Goal: Task Accomplishment & Management: Complete application form

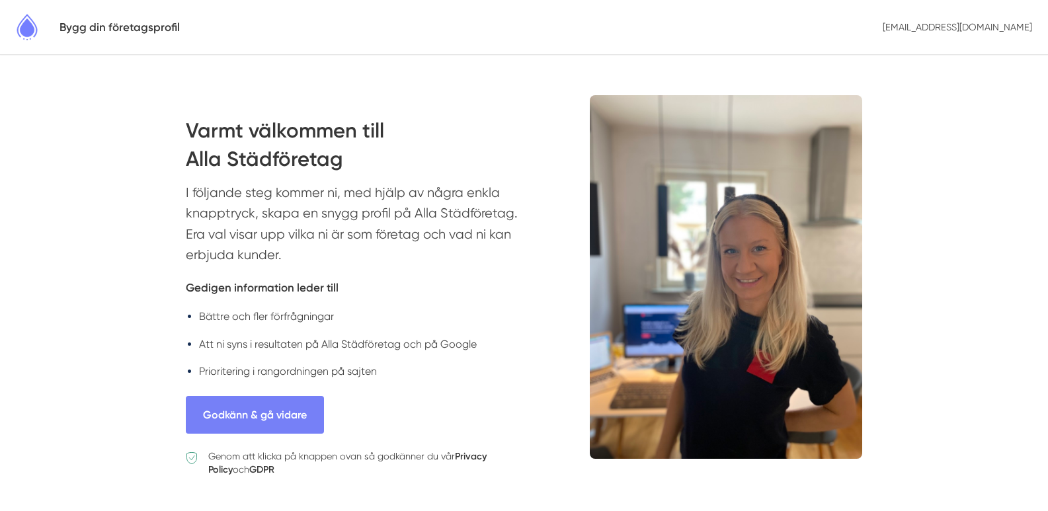
drag, startPoint x: 175, startPoint y: 114, endPoint x: 348, endPoint y: 253, distance: 222.9
click at [348, 253] on body "Bygg din företagsprofil [EMAIL_ADDRESS][DOMAIN_NAME] Varmt välkommen till Alla …" at bounding box center [524, 292] width 1048 height 584
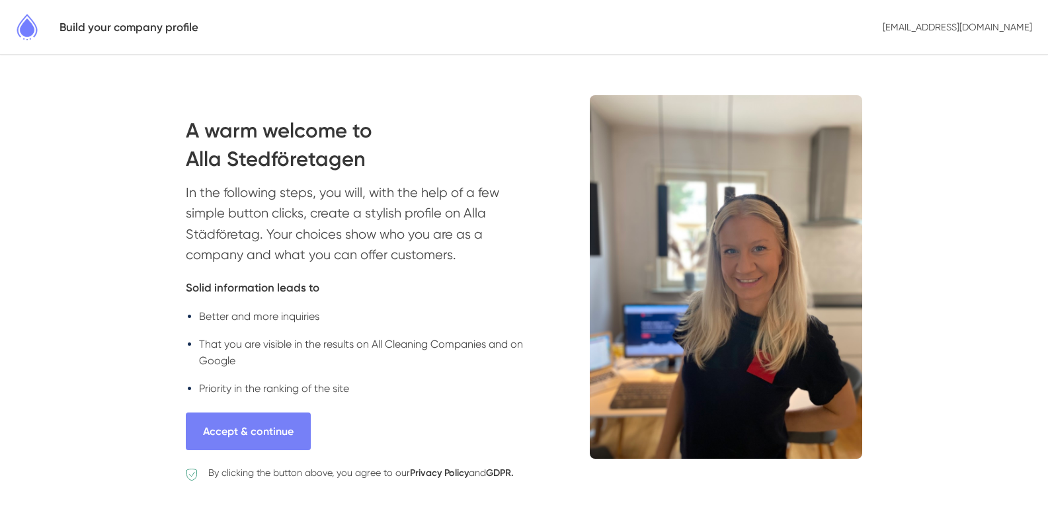
click at [395, 157] on h2 "A warm welcome to Alla Stedföretagen" at bounding box center [361, 149] width 350 height 66
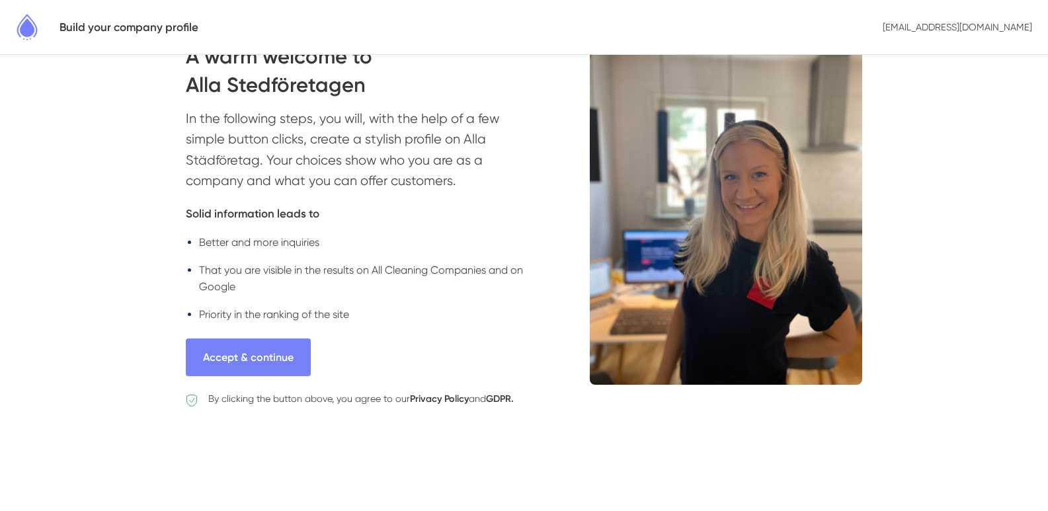
scroll to position [77, 0]
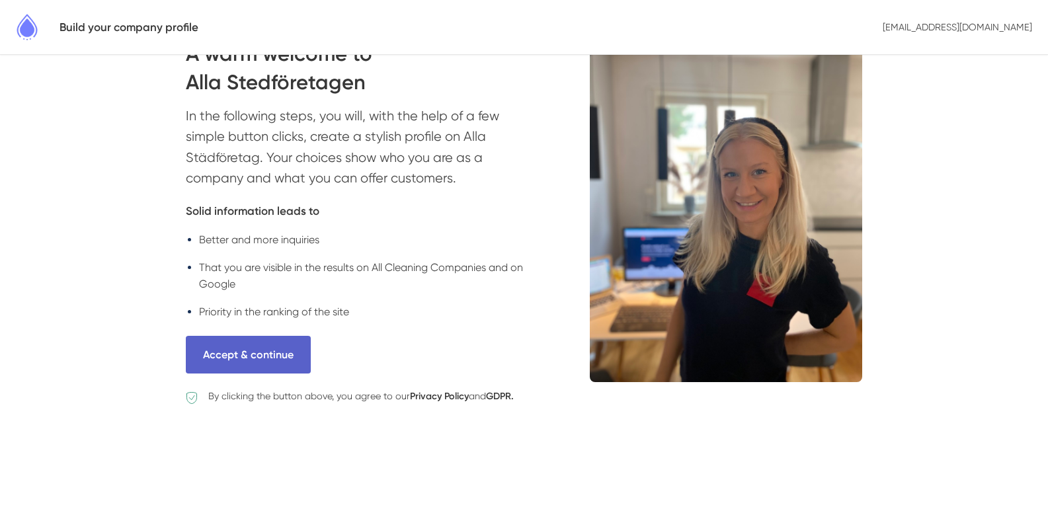
click at [275, 356] on font "Accept & continue" at bounding box center [248, 354] width 91 height 13
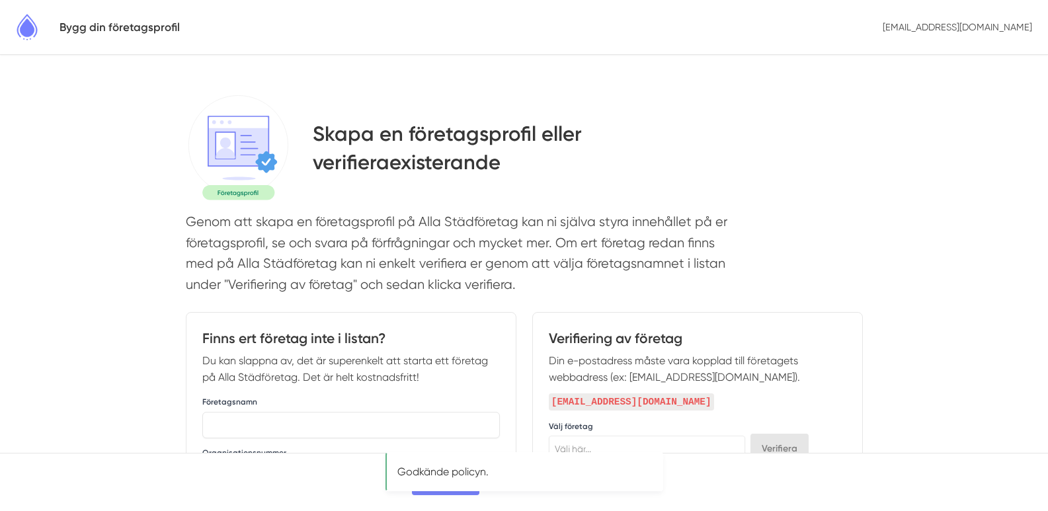
select select
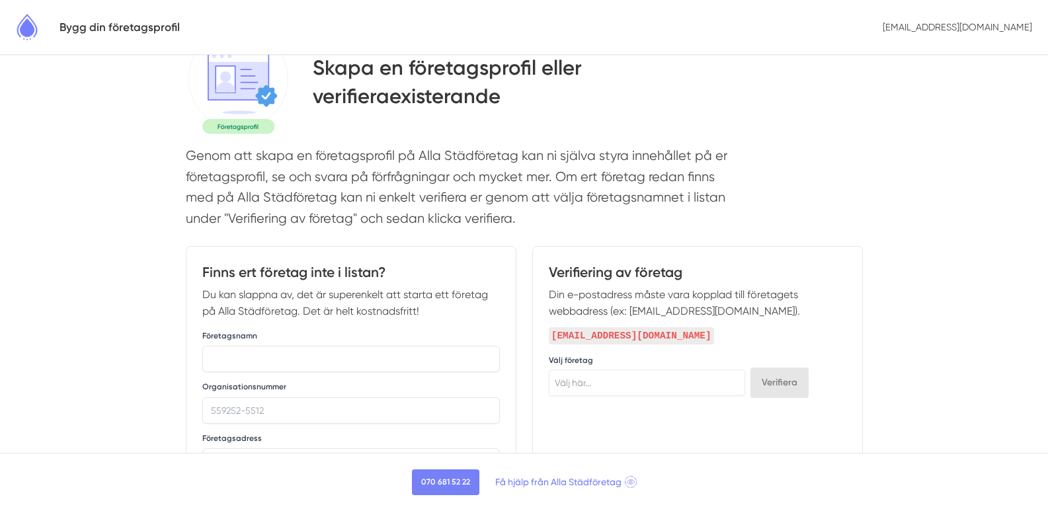
drag, startPoint x: 571, startPoint y: 232, endPoint x: 192, endPoint y: 163, distance: 385.6
click at [192, 163] on p "Genom att skapa en företagsprofil på Alla Städföretag kan ni själva styra inneh…" at bounding box center [456, 190] width 541 height 90
click at [255, 354] on input "text" at bounding box center [350, 359] width 297 height 26
paste input "KLOAGETON AB"
type input "KLOAGETON AB"
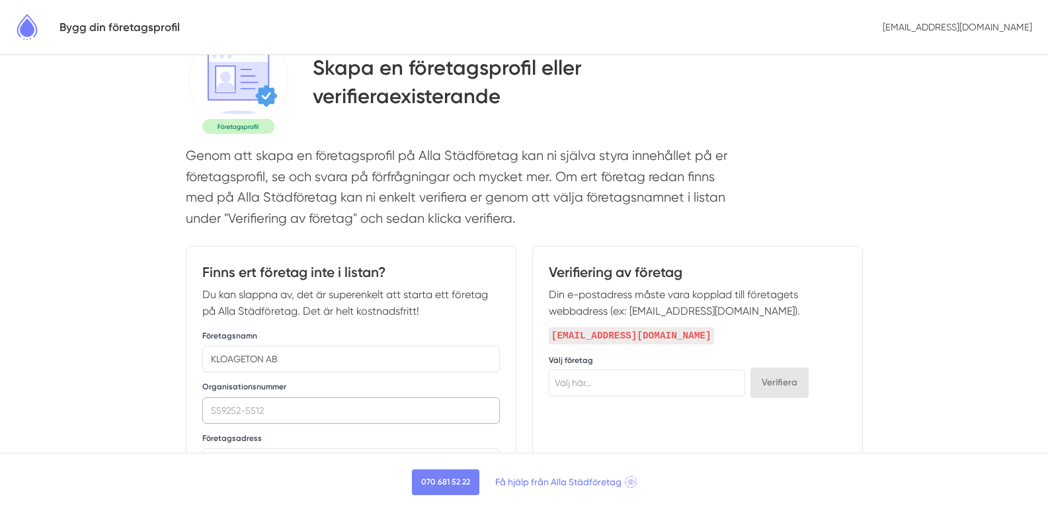
click at [294, 415] on input "Organisationsnummer" at bounding box center [350, 410] width 297 height 26
paste input "Org.nr 559036-3924"
drag, startPoint x: 241, startPoint y: 405, endPoint x: 210, endPoint y: 409, distance: 31.3
click at [210, 409] on input "Org.nr 559036-3924" at bounding box center [350, 410] width 297 height 26
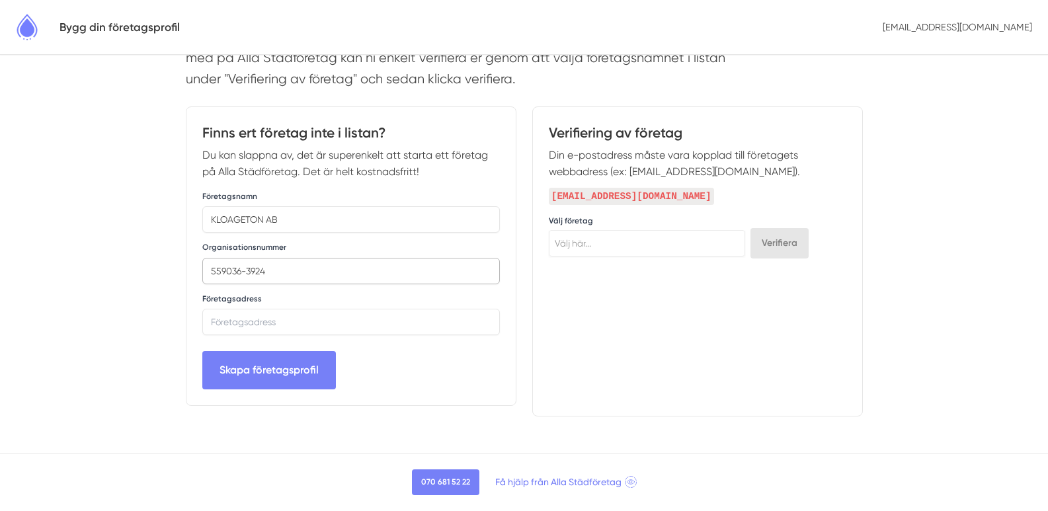
scroll to position [213, 0]
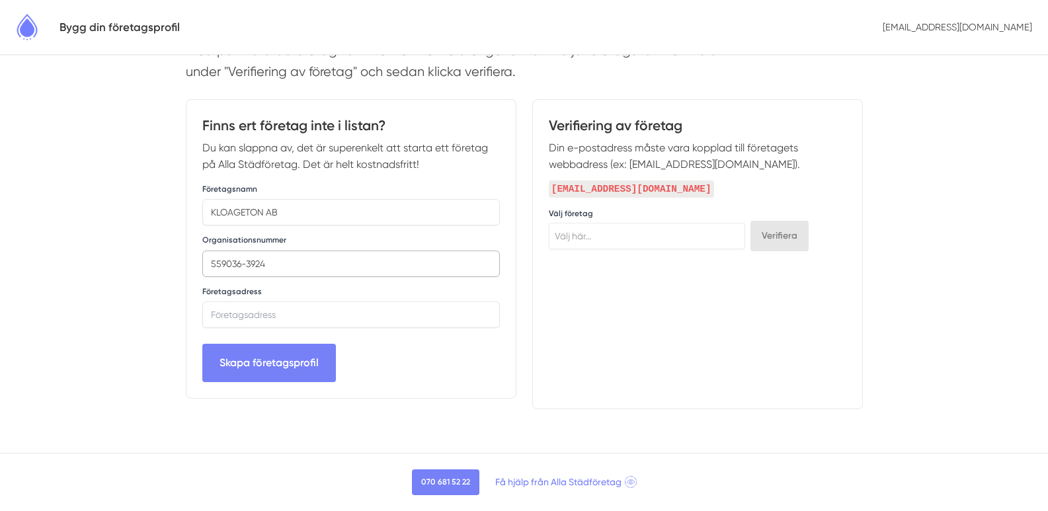
type input "559036-3924"
click at [405, 305] on input "text" at bounding box center [350, 314] width 297 height 26
click at [264, 315] on input "text" at bounding box center [350, 314] width 297 height 26
paste input "[STREET_ADDRESS]"
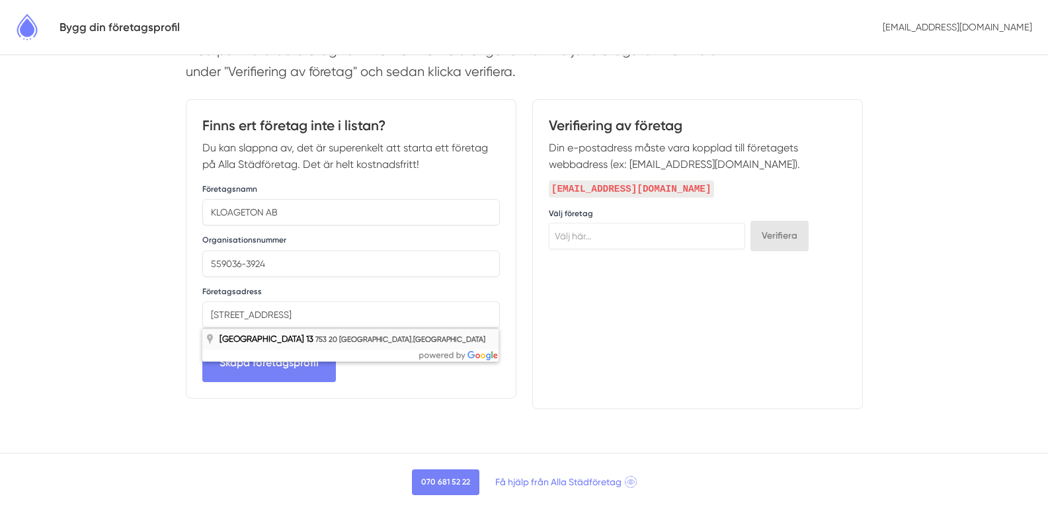
type input "Bangårdsgatan 13, 753 20 Uppsala, Sverige"
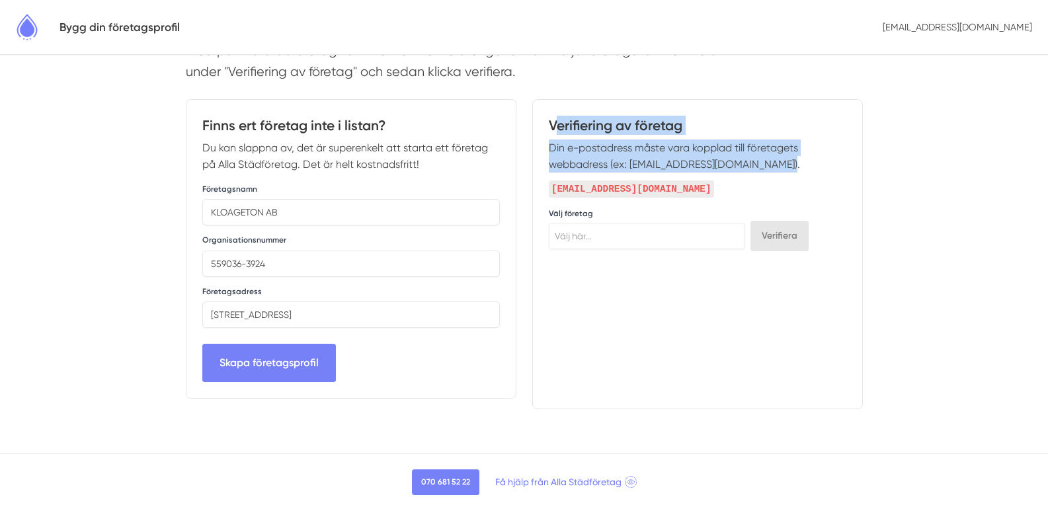
drag, startPoint x: 555, startPoint y: 120, endPoint x: 788, endPoint y: 173, distance: 239.1
click at [788, 173] on div "Verifiering av företag Din e-postadress måste vara kopplad till företagets webb…" at bounding box center [697, 254] width 331 height 310
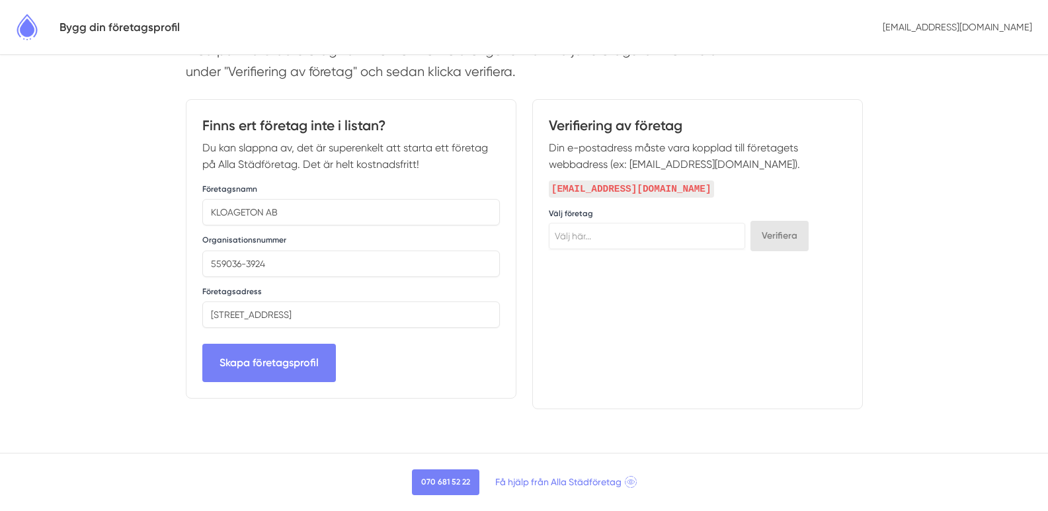
click at [549, 116] on h4 "Verifiering av företag" at bounding box center [697, 128] width 297 height 24
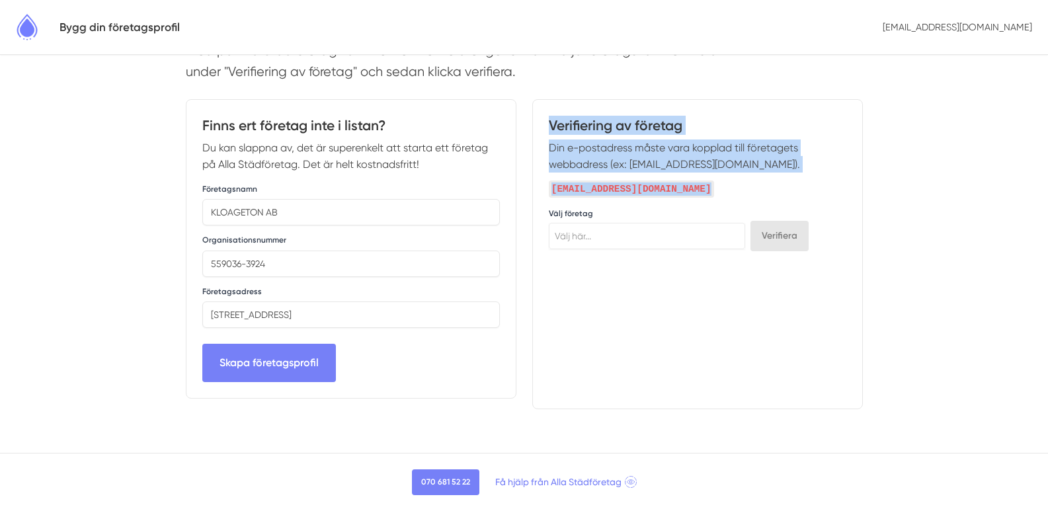
drag, startPoint x: 536, startPoint y: 108, endPoint x: 668, endPoint y: 274, distance: 211.2
click at [668, 274] on div "Verifiering av företag Din e-postadress måste vara kopplad till företagets webb…" at bounding box center [697, 254] width 331 height 310
click at [582, 347] on div "Verifiering av företag Din e-postadress måste vara kopplad till företagets webb…" at bounding box center [697, 254] width 331 height 310
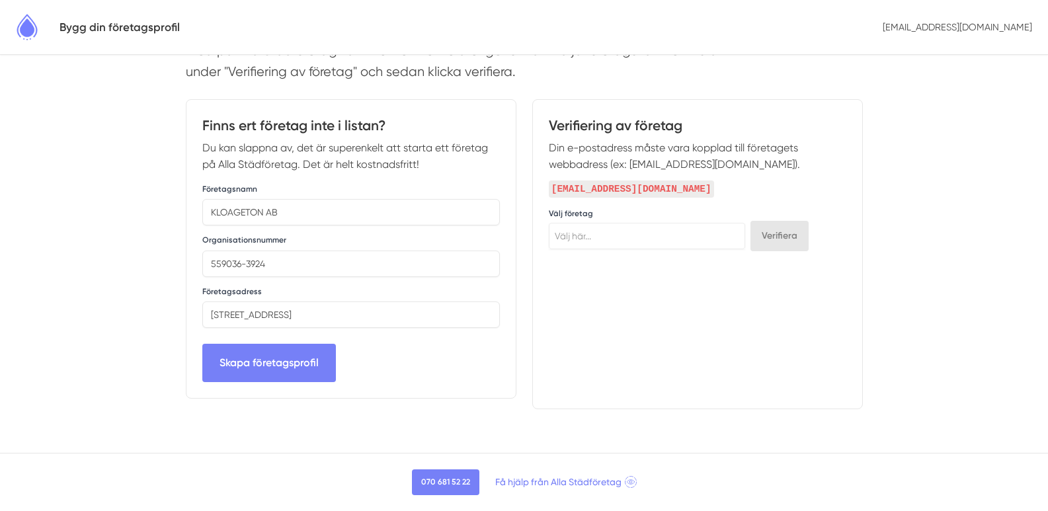
click at [664, 300] on div "Verifiering av företag Din e-postadress måste vara kopplad till företagets webb…" at bounding box center [697, 254] width 331 height 310
click at [264, 369] on button "Skapa företagsprofil" at bounding box center [269, 363] width 134 height 38
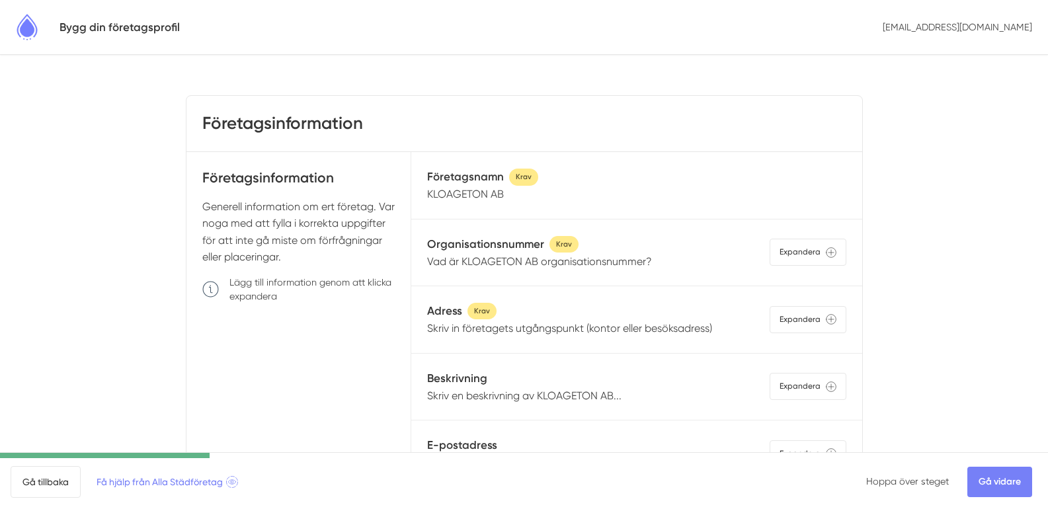
click at [463, 199] on p "KLOAGETON AB" at bounding box center [482, 194] width 111 height 17
click at [530, 199] on p "KLOAGETON AB" at bounding box center [482, 194] width 111 height 17
click at [567, 335] on p "Skriv in företagets utgångspunkt (kontor eller besöksadress)" at bounding box center [569, 328] width 285 height 17
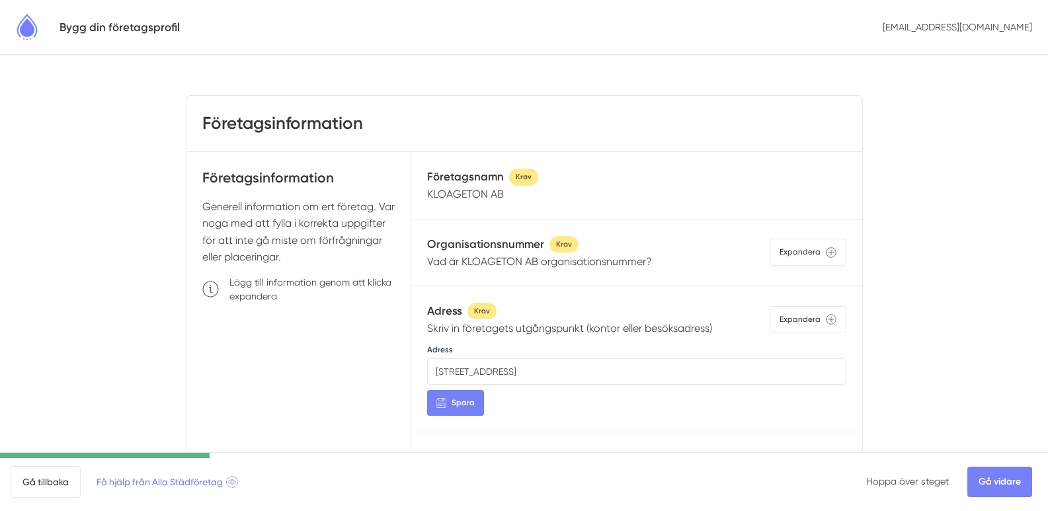
click at [577, 334] on p "Skriv in företagets utgångspunkt (kontor eller besöksadress)" at bounding box center [569, 328] width 285 height 17
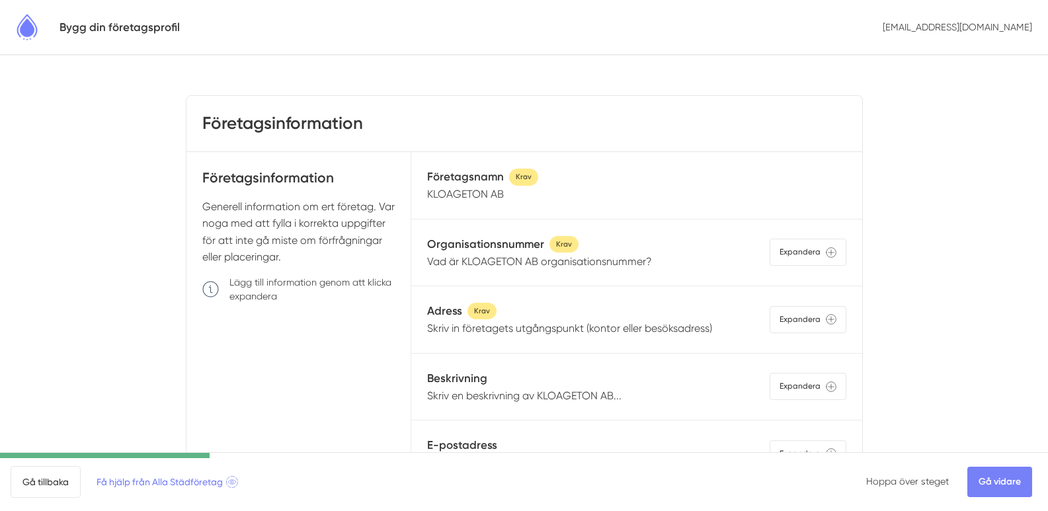
click at [577, 334] on p "Skriv in företagets utgångspunkt (kontor eller besöksadress)" at bounding box center [569, 328] width 285 height 17
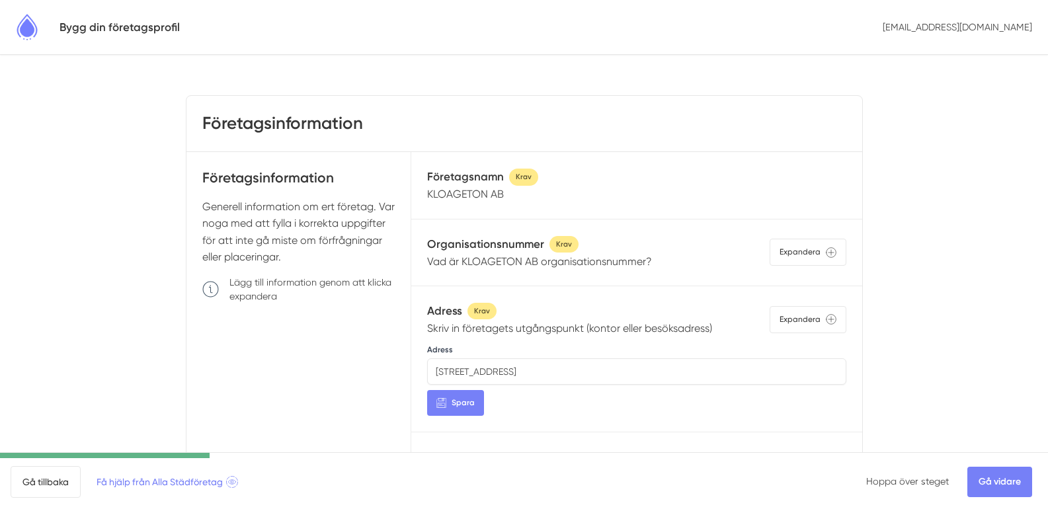
click at [559, 262] on p "Vad är KLOAGETON AB organisationsnummer?" at bounding box center [539, 261] width 225 height 17
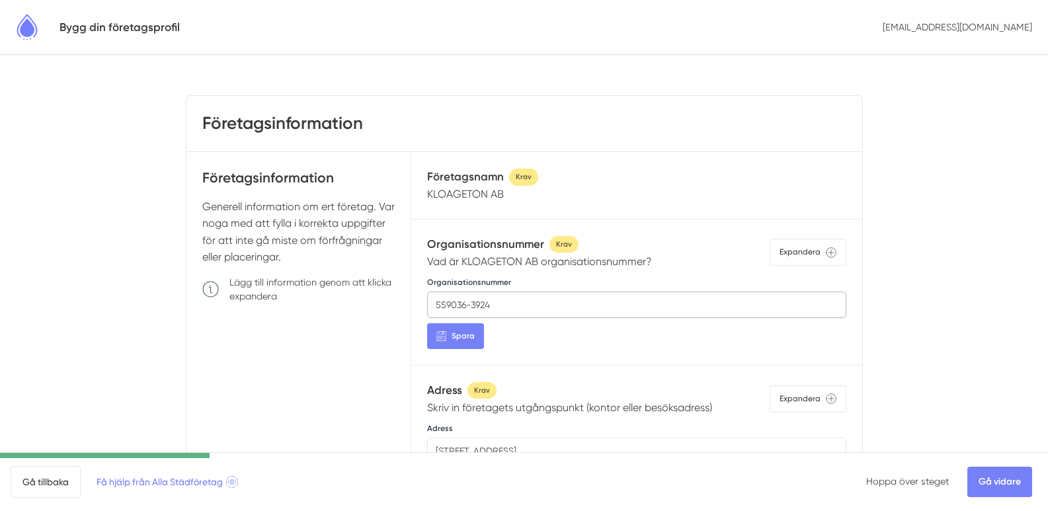
click at [545, 306] on input "559036-3924" at bounding box center [636, 305] width 418 height 26
click at [522, 340] on div "Organisationsnummer 559036-3924 Spara" at bounding box center [636, 312] width 418 height 74
click at [558, 391] on div "Adress Krav" at bounding box center [569, 390] width 285 height 18
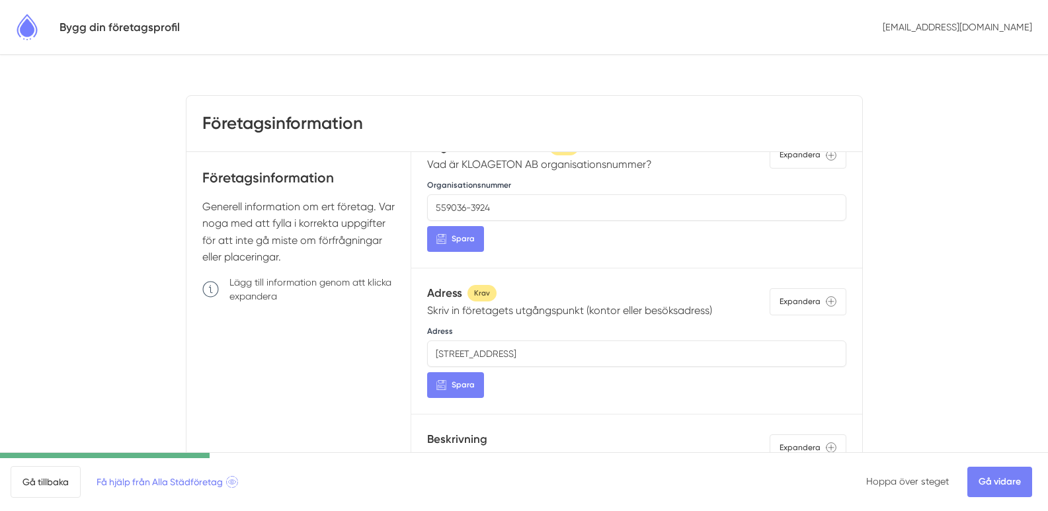
scroll to position [132, 0]
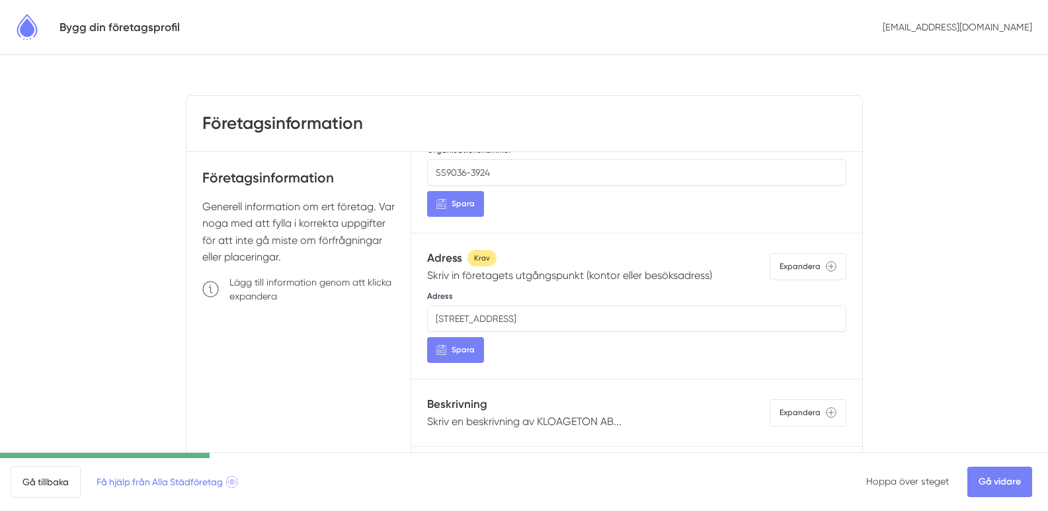
click at [567, 358] on div "Adress Bangårdsgatan 13, 753 20 Uppsala, Sverige Spara" at bounding box center [636, 326] width 418 height 74
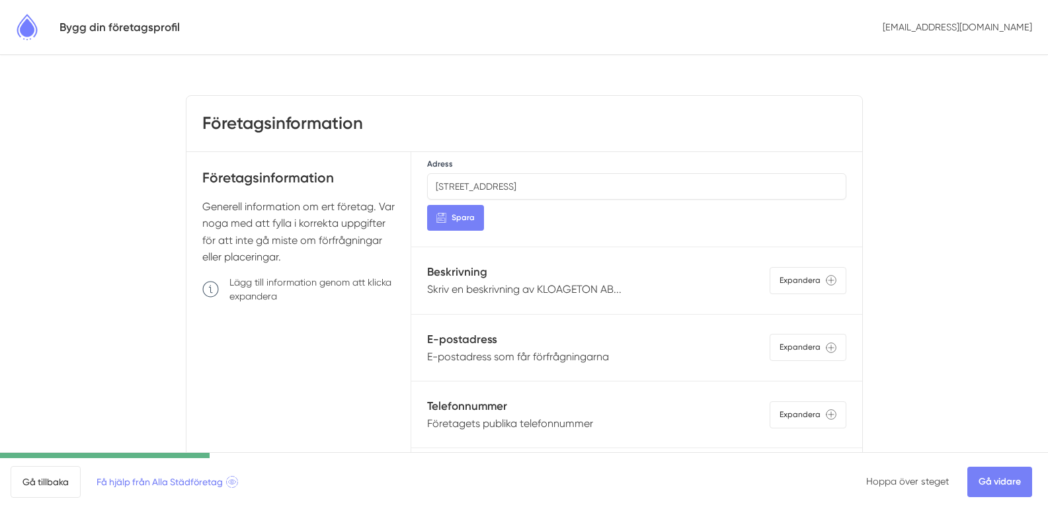
scroll to position [331, 0]
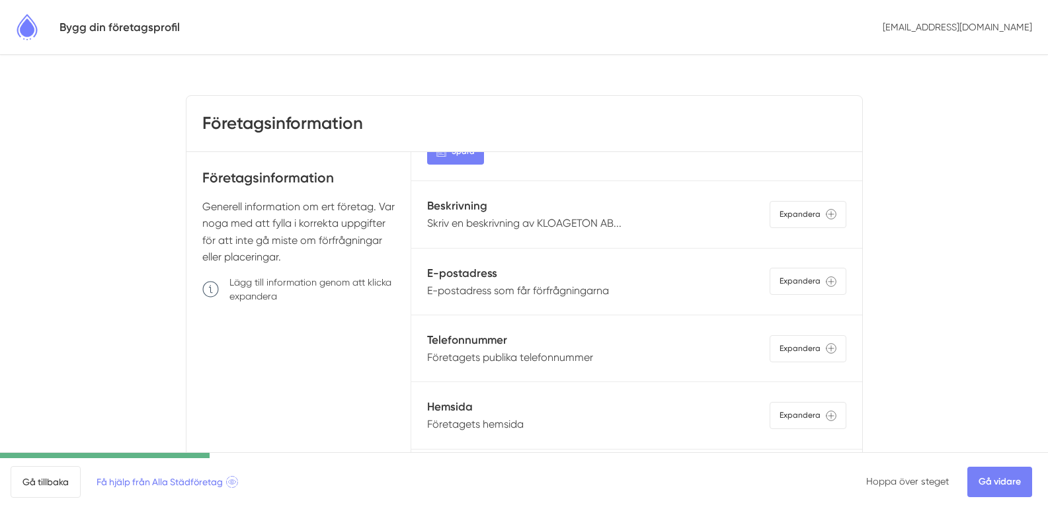
click at [604, 290] on p "E-postadress som får förfrågningarna" at bounding box center [518, 290] width 182 height 17
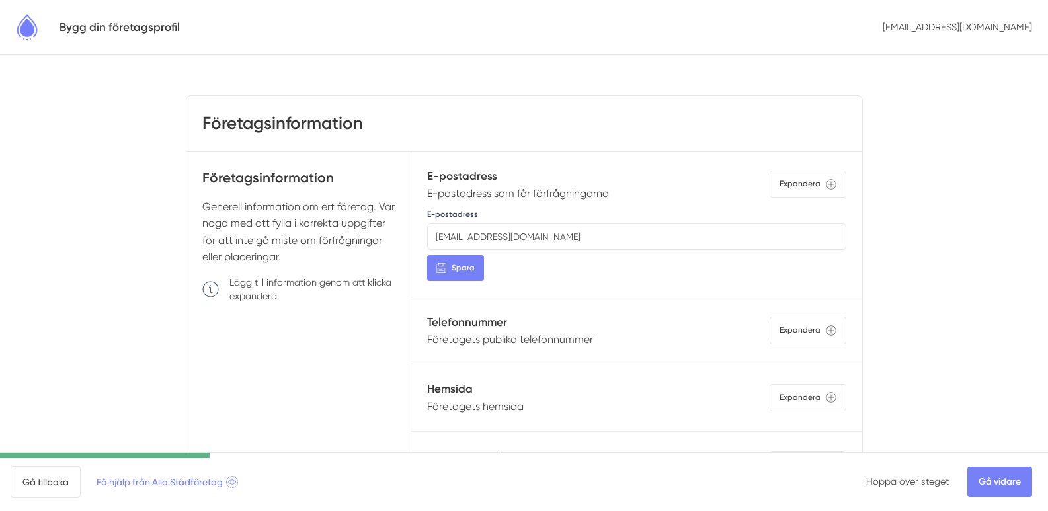
scroll to position [463, 0]
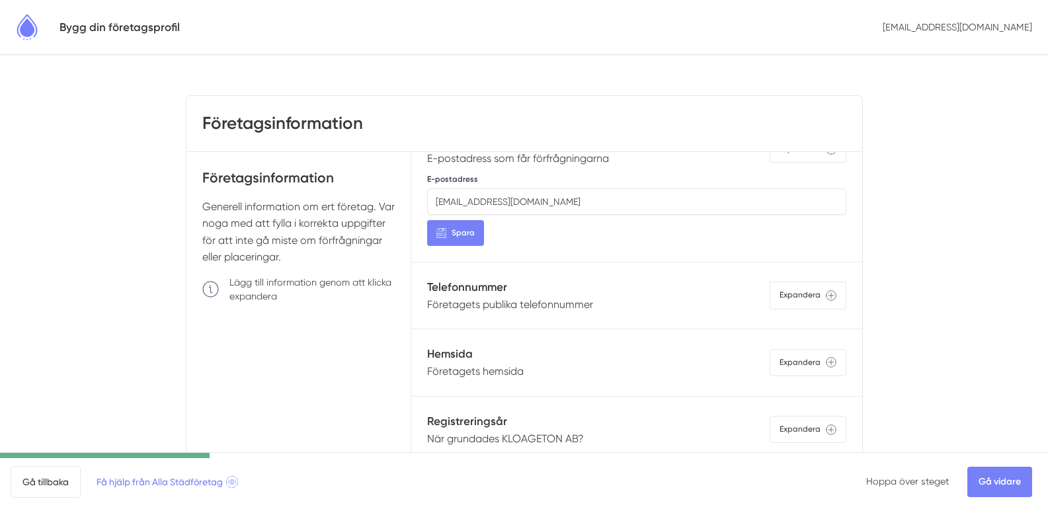
click at [584, 307] on p "Företagets publika telefonnummer" at bounding box center [510, 304] width 166 height 17
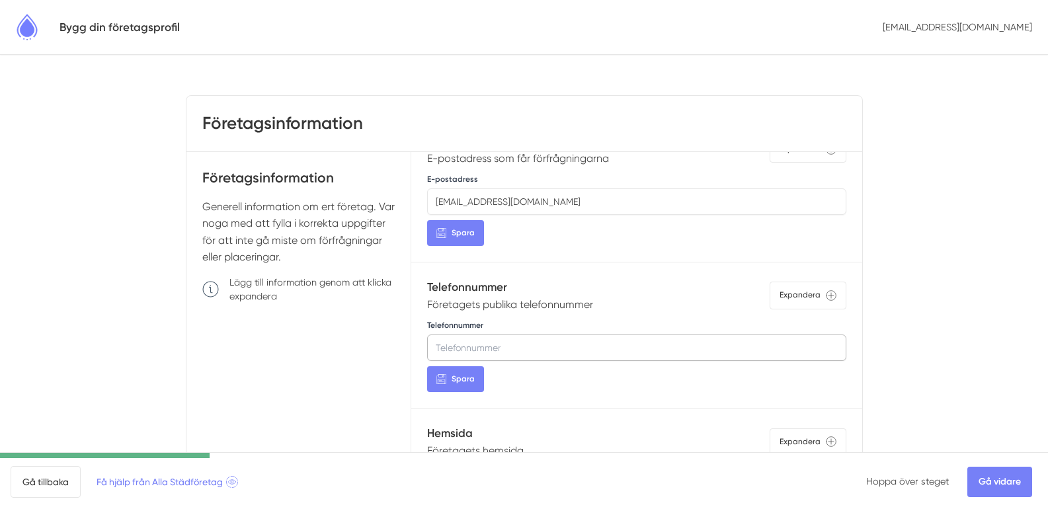
click at [534, 359] on input "Telefonnummer" at bounding box center [636, 348] width 418 height 26
paste input "+46 73 614 83 98"
type input "+46 73 614 83 98"
click at [471, 381] on span "Spara" at bounding box center [463, 379] width 23 height 13
click at [469, 234] on span "Spara" at bounding box center [463, 233] width 23 height 13
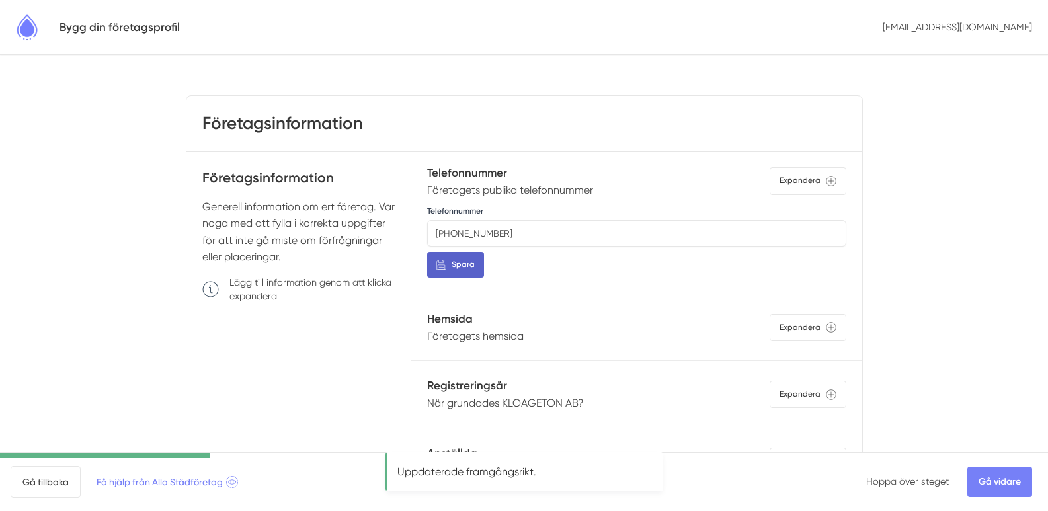
scroll to position [595, 0]
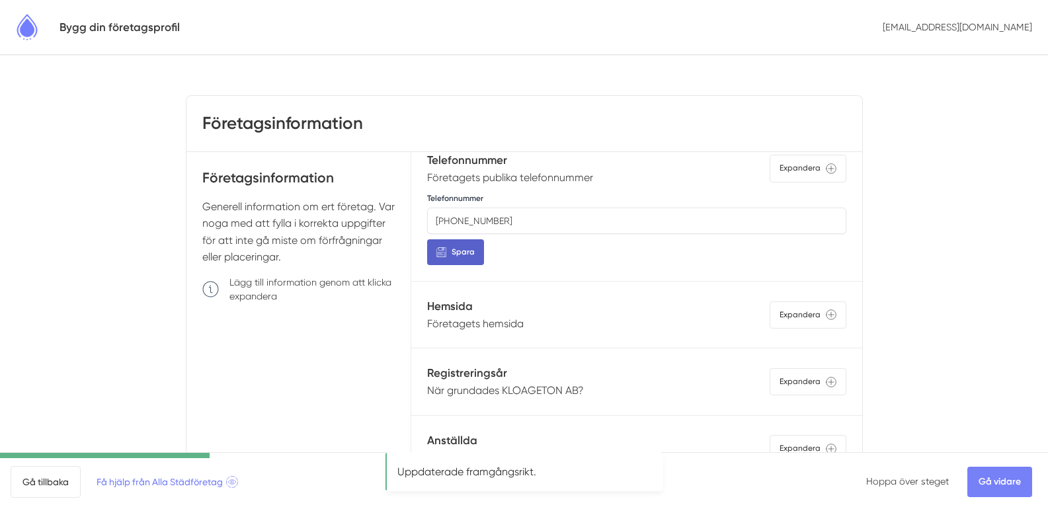
click at [471, 319] on p "Företagets hemsida" at bounding box center [475, 323] width 97 height 17
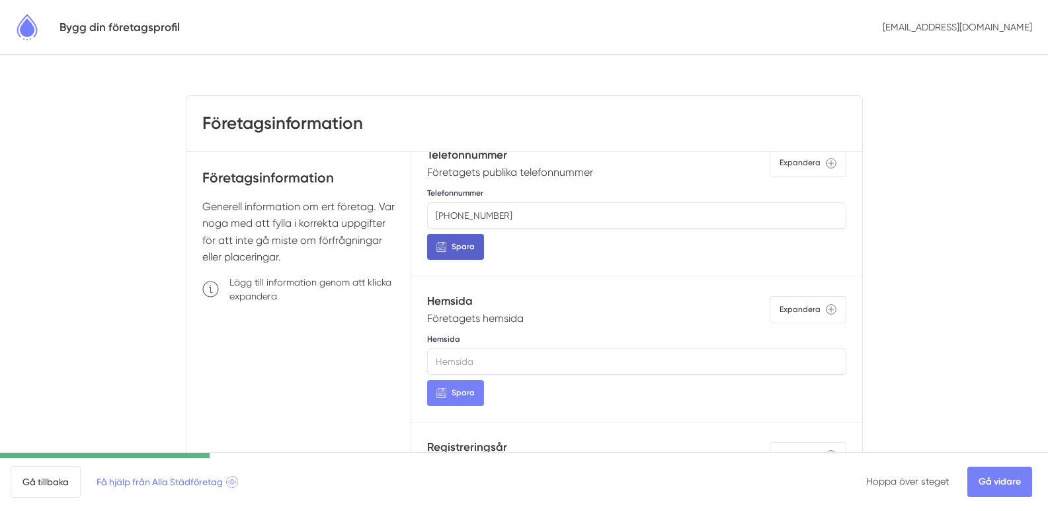
click at [480, 358] on input "Hemsida" at bounding box center [636, 361] width 418 height 26
paste input "https://www.kloageton-ab.com/sv"
type input "https://www.kloageton-ab.com/sv"
click at [473, 397] on span "Spara" at bounding box center [463, 393] width 23 height 13
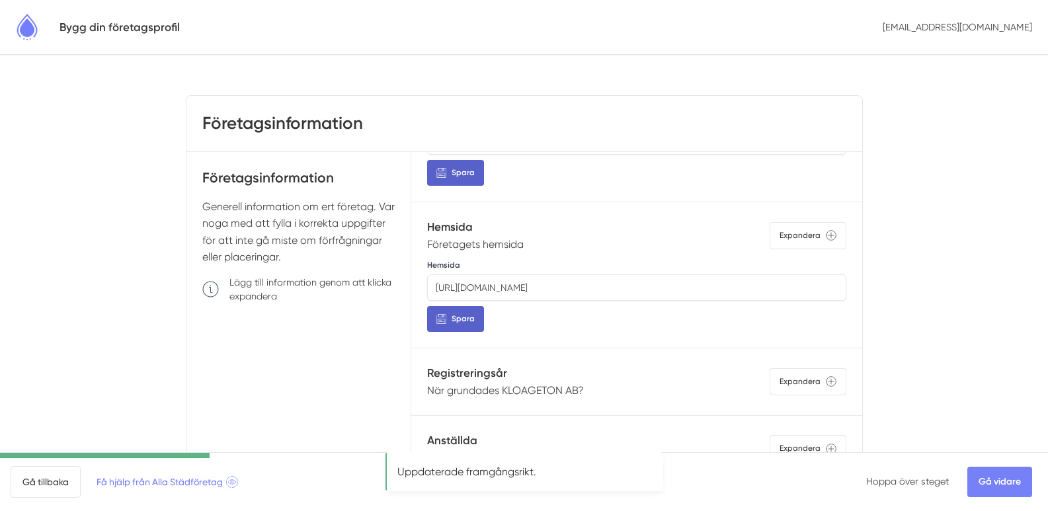
scroll to position [679, 0]
click at [574, 383] on p "När grundades KLOAGETON AB?" at bounding box center [505, 390] width 157 height 17
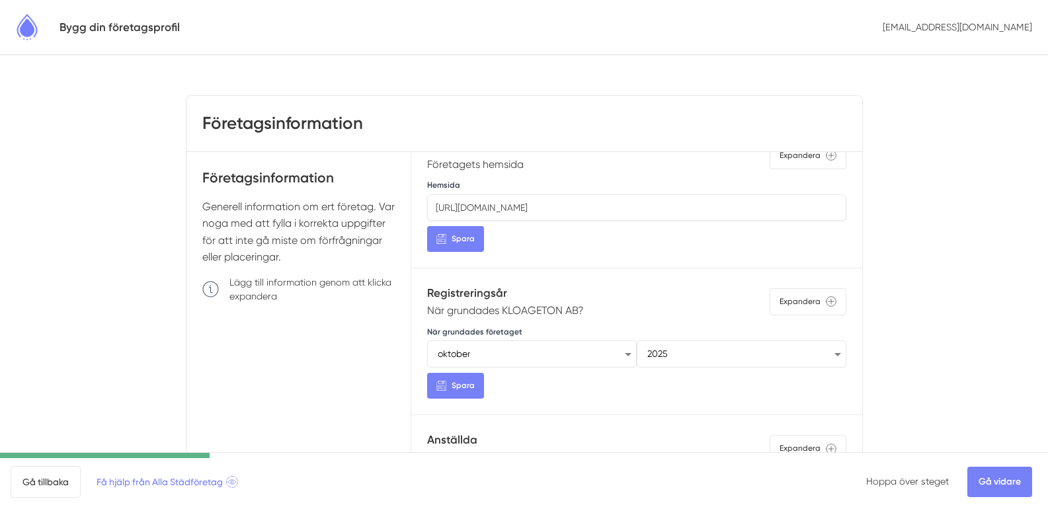
scroll to position [759, 0]
click at [613, 348] on select "januari februari mars april maj juni juli augusti september oktober november de…" at bounding box center [532, 352] width 210 height 29
select select "11"
click at [427, 338] on select "januari februari mars april maj juni juli augusti september oktober november de…" at bounding box center [532, 352] width 210 height 29
click at [682, 343] on select "1925 1926 1927 1928 1929 1930 1931 1932 1933 1934 1935 1936 1937 1938 1939 1940…" at bounding box center [742, 352] width 210 height 29
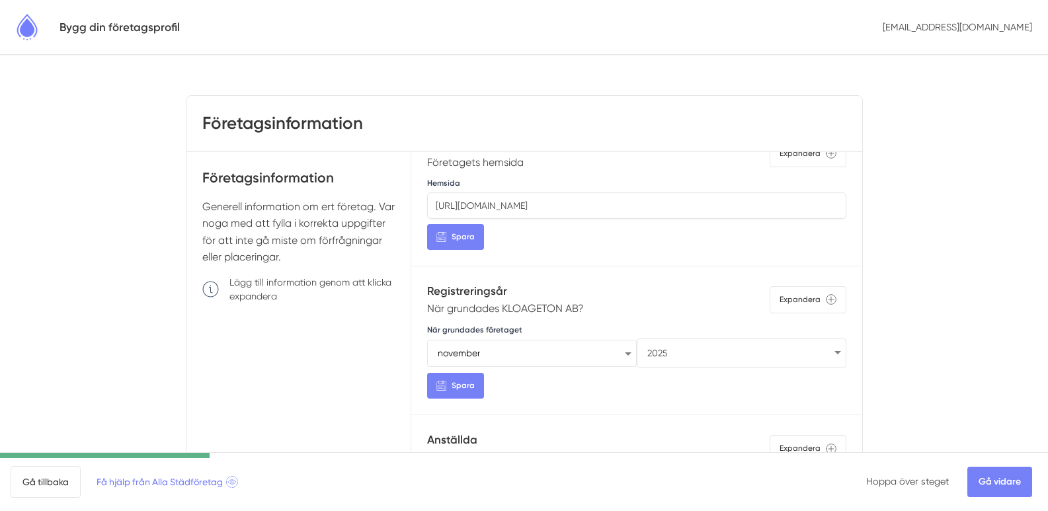
select select "2015"
click at [637, 338] on select "1925 1926 1927 1928 1929 1930 1931 1932 1933 1934 1935 1936 1937 1938 1939 1940…" at bounding box center [742, 352] width 210 height 29
click at [601, 349] on select "januari februari mars april maj juni juli augusti september oktober november de…" at bounding box center [532, 352] width 210 height 29
select select "10"
click at [427, 338] on select "januari februari mars april maj juni juli augusti september oktober november de…" at bounding box center [532, 352] width 210 height 29
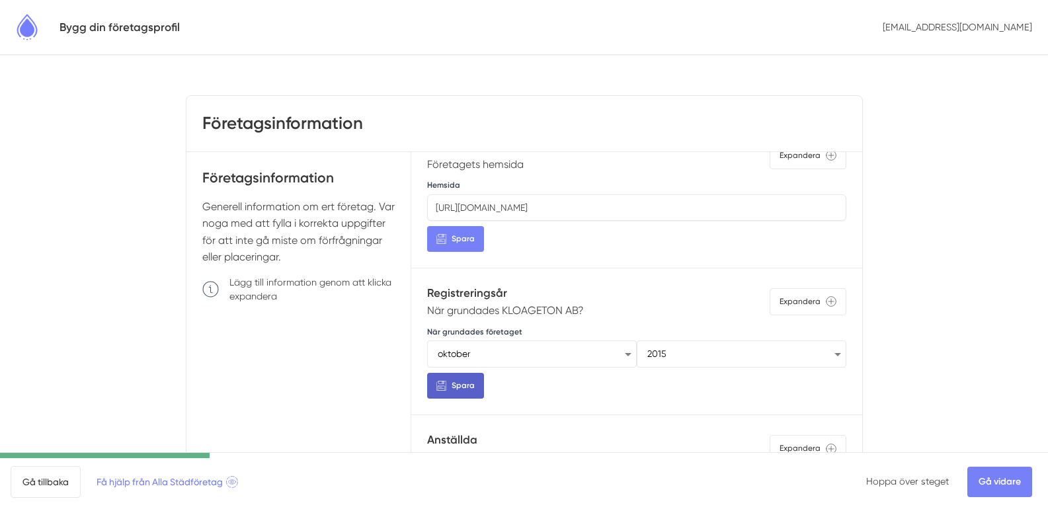
click at [457, 379] on span "Spara" at bounding box center [463, 385] width 23 height 13
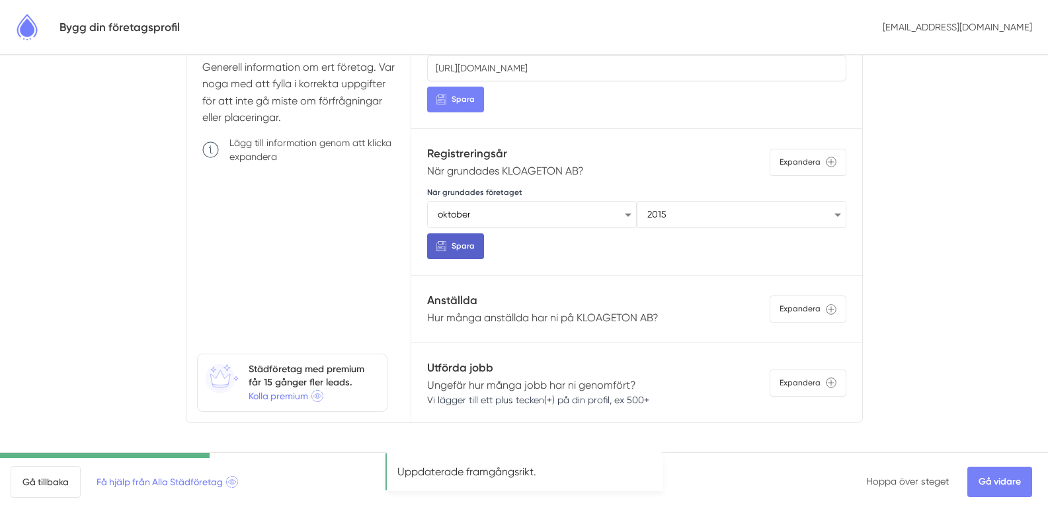
scroll to position [147, 0]
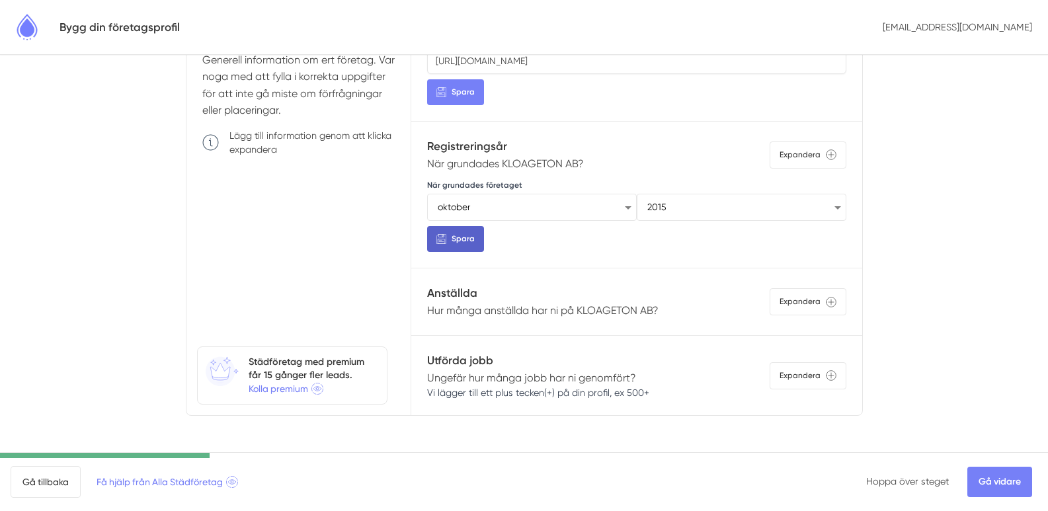
click at [459, 233] on span "Spara" at bounding box center [463, 239] width 23 height 13
click at [676, 296] on div "Anställda Hur många anställda har ni på KLOAGETON AB? Expandera" at bounding box center [636, 301] width 418 height 34
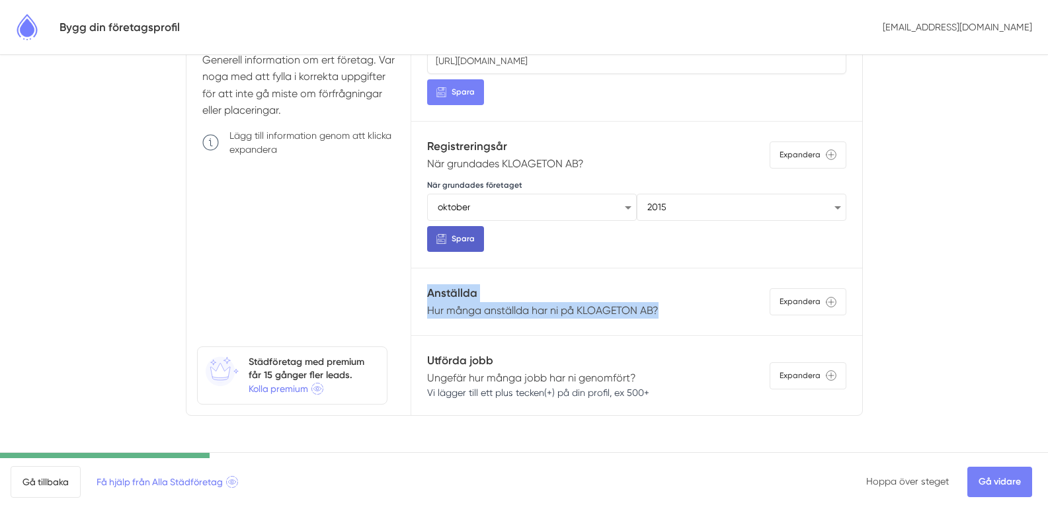
drag, startPoint x: 676, startPoint y: 296, endPoint x: 427, endPoint y: 289, distance: 249.3
click at [427, 289] on div "Anställda Hur många anställda har ni på KLOAGETON AB? Expandera" at bounding box center [636, 301] width 418 height 34
click at [668, 305] on div "Anställda Hur många anställda har ni på KLOAGETON AB? Expandera" at bounding box center [636, 301] width 418 height 34
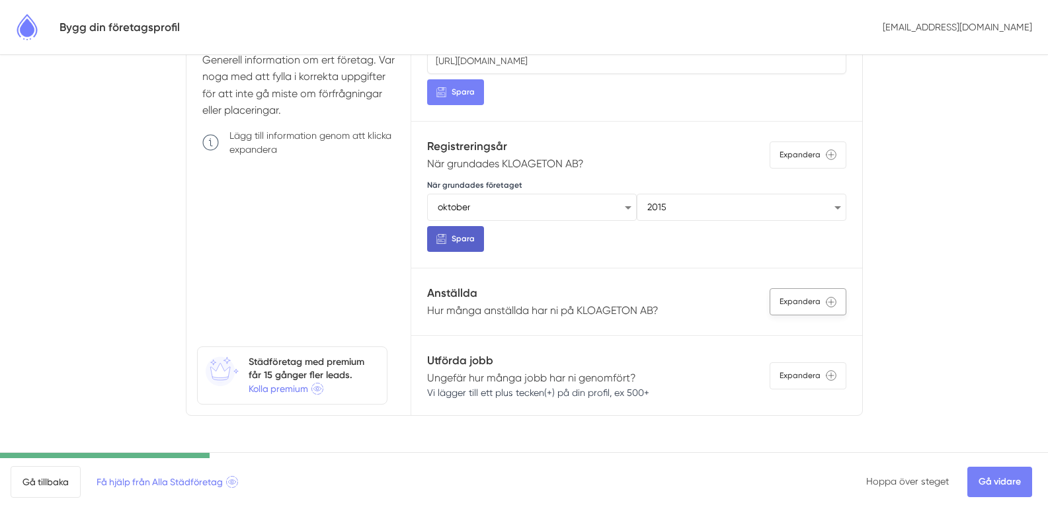
click at [773, 305] on div "Expandera" at bounding box center [808, 301] width 77 height 27
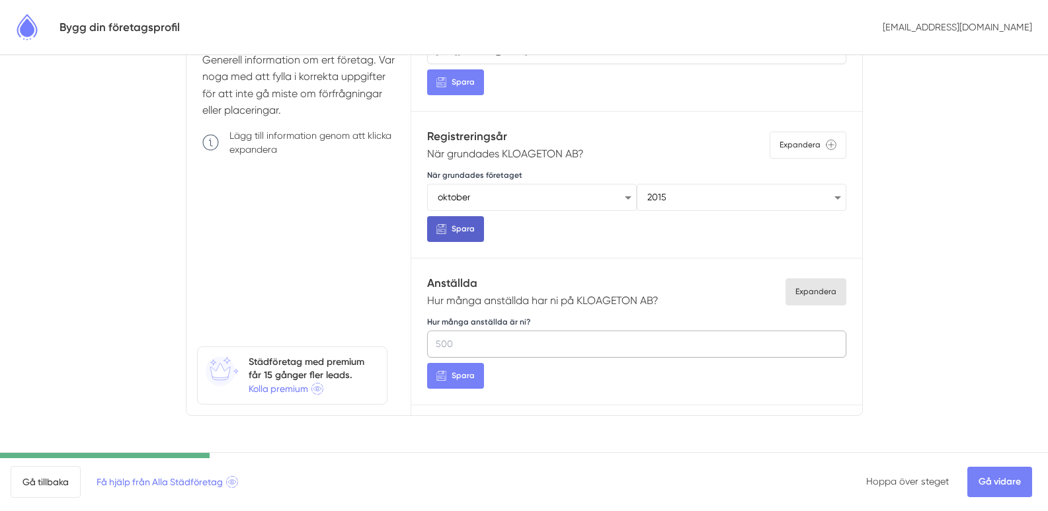
drag, startPoint x: 480, startPoint y: 355, endPoint x: 431, endPoint y: 341, distance: 50.9
click at [418, 349] on div "Anställda Hur många anställda har ni på KLOAGETON AB? Expandera Hur många anstä…" at bounding box center [636, 331] width 450 height 146
click at [453, 339] on input "Hur många anställda är ni?" at bounding box center [636, 344] width 418 height 26
type input "5"
click at [467, 383] on button "Spara" at bounding box center [455, 376] width 57 height 26
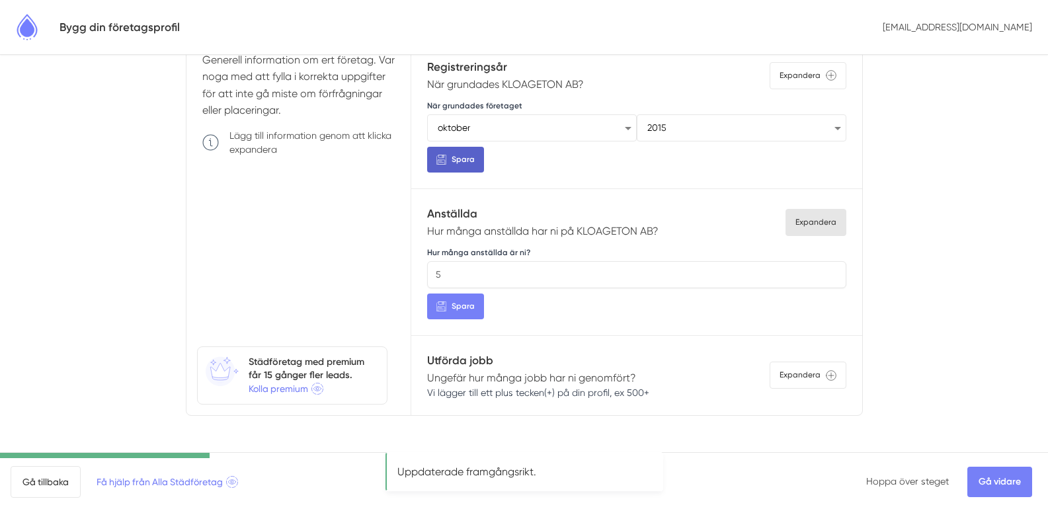
scroll to position [838, 0]
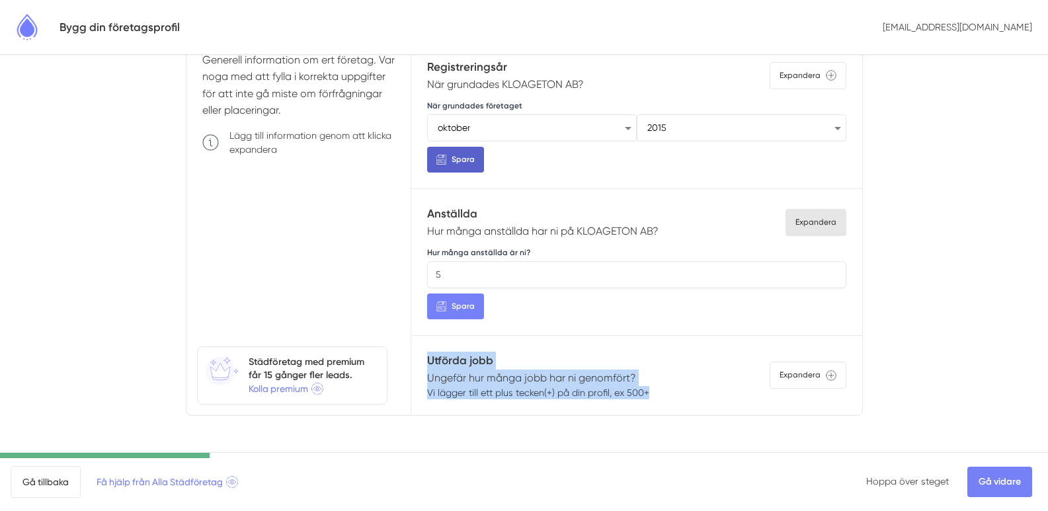
drag, startPoint x: 662, startPoint y: 377, endPoint x: 420, endPoint y: 352, distance: 243.3
click at [420, 352] on div "Utförda jobb Ungefär hur många jobb har ni genomfört? Vi lägger till ett plus t…" at bounding box center [636, 376] width 450 height 80
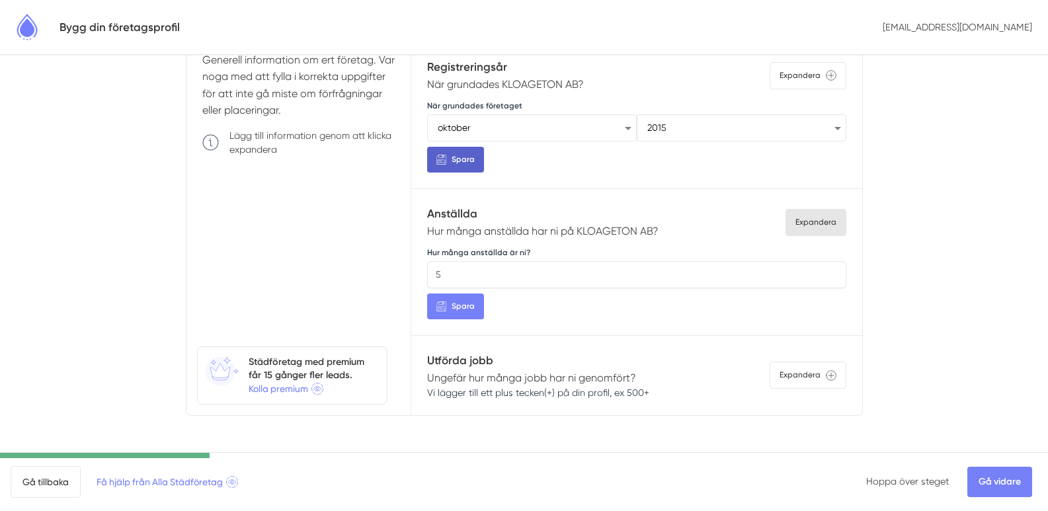
click at [718, 395] on div "Utförda jobb Ungefär hur många jobb har ni genomfört? Vi lägger till ett plus t…" at bounding box center [636, 376] width 450 height 80
click at [707, 400] on div "Utförda jobb Ungefär hur många jobb har ni genomfört? Vi lägger till ett plus t…" at bounding box center [636, 376] width 450 height 80
click at [771, 369] on div "Expandera" at bounding box center [808, 375] width 77 height 27
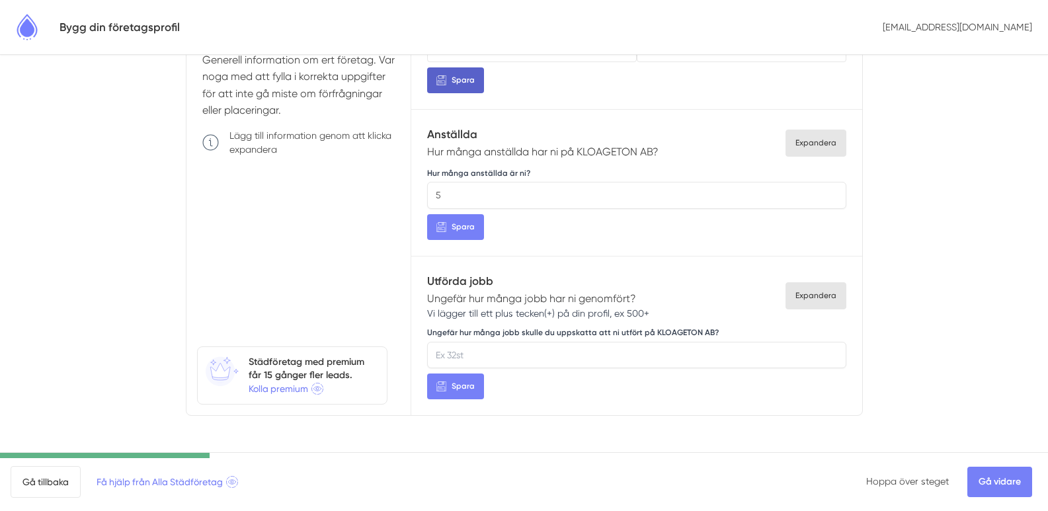
scroll to position [918, 0]
click at [500, 354] on input "Ungefär hur många jobb skulle du uppskatta att ni utfört på KLOAGETON AB?" at bounding box center [636, 355] width 418 height 26
type input "50"
click at [464, 380] on span "Spara" at bounding box center [463, 386] width 23 height 13
drag, startPoint x: 448, startPoint y: 344, endPoint x: 494, endPoint y: 349, distance: 46.5
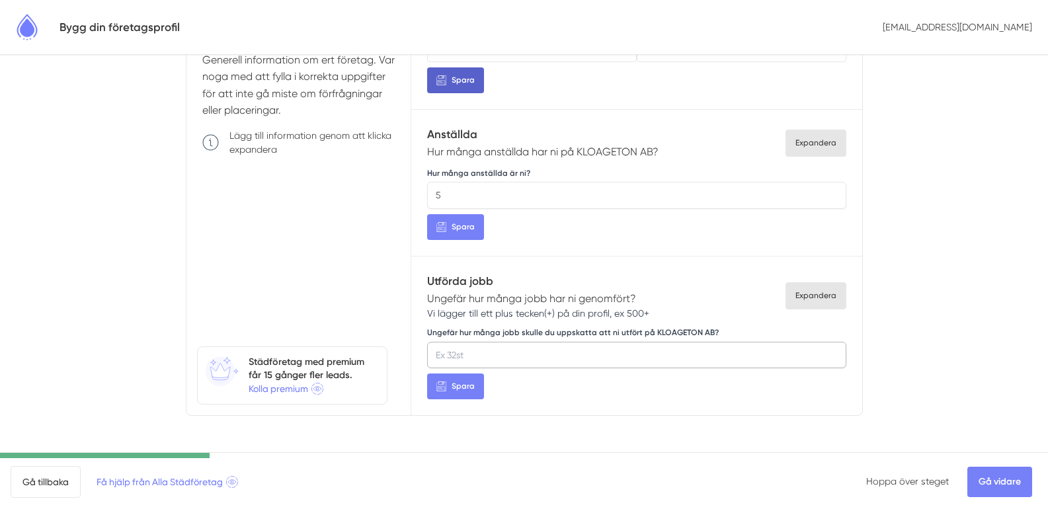
click at [494, 349] on input "Ungefär hur många jobb skulle du uppskatta att ni utfört på KLOAGETON AB?" at bounding box center [636, 355] width 418 height 26
type input "50"
click at [467, 380] on span "Spara" at bounding box center [463, 386] width 23 height 13
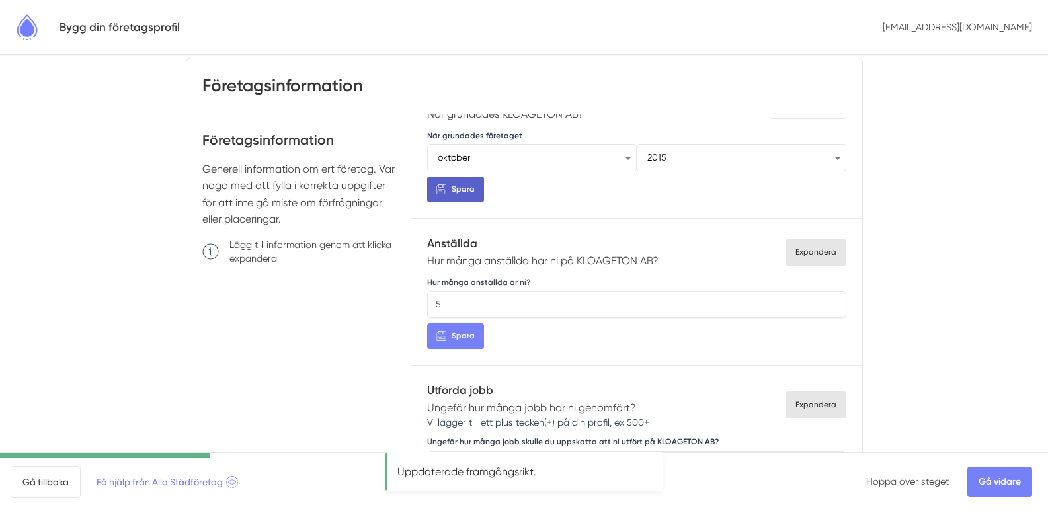
scroll to position [0, 0]
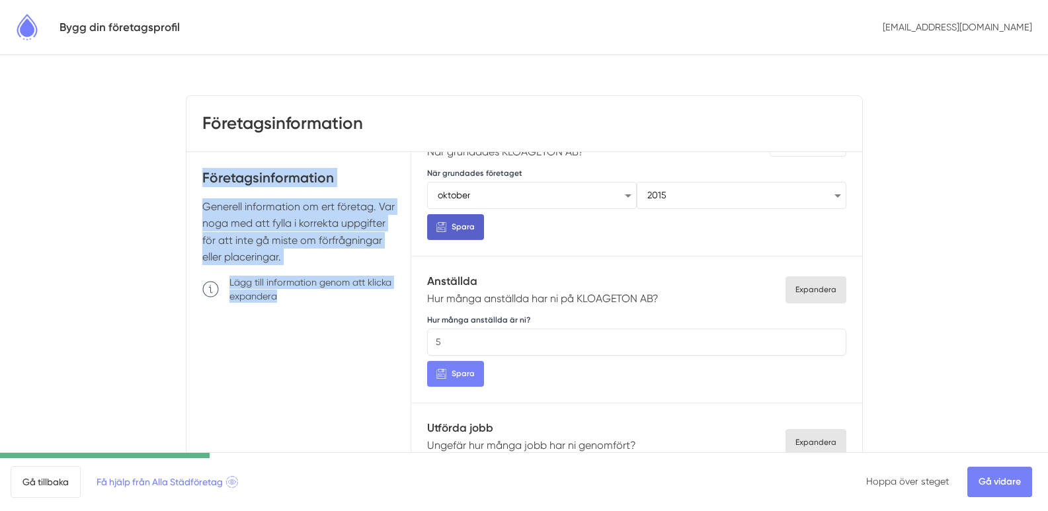
drag, startPoint x: 294, startPoint y: 296, endPoint x: 196, endPoint y: 173, distance: 158.1
click at [196, 173] on div "Företagsinformation Generell information om ert företag. Var noga med att fylla…" at bounding box center [298, 357] width 225 height 410
click at [286, 311] on div "Företagsinformation Generell information om ert företag. Var noga med att fylla…" at bounding box center [298, 357] width 225 height 410
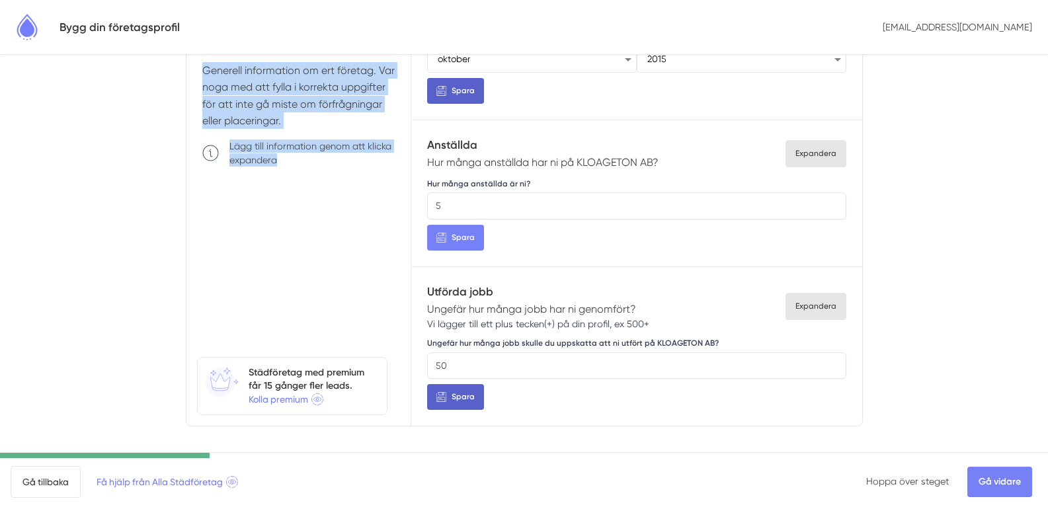
scroll to position [147, 0]
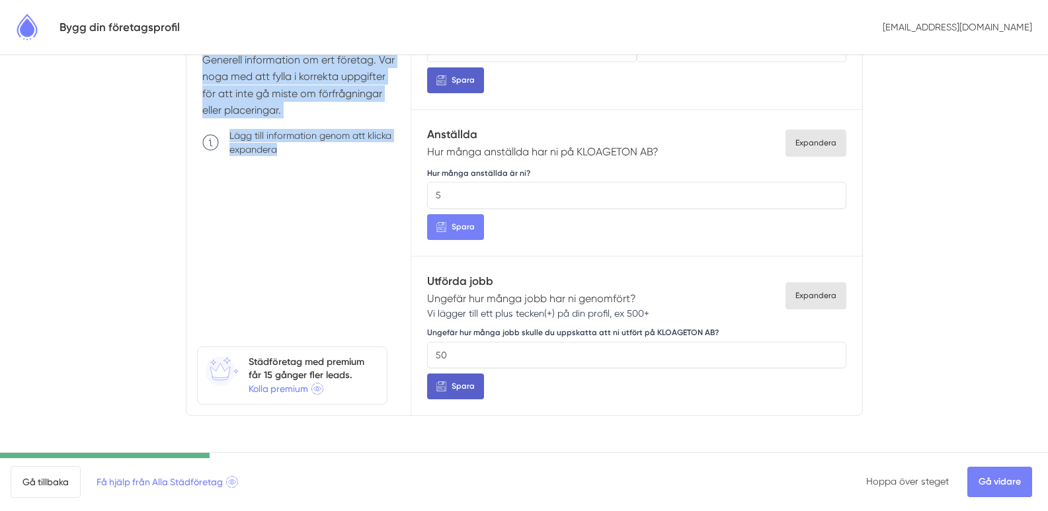
click at [286, 279] on div "Företagsinformation Generell information om ert företag. Var noga med att fylla…" at bounding box center [298, 210] width 225 height 410
click at [212, 169] on div "Företagsinformation Generell information om ert företag. Var noga med att fylla…" at bounding box center [298, 210] width 225 height 410
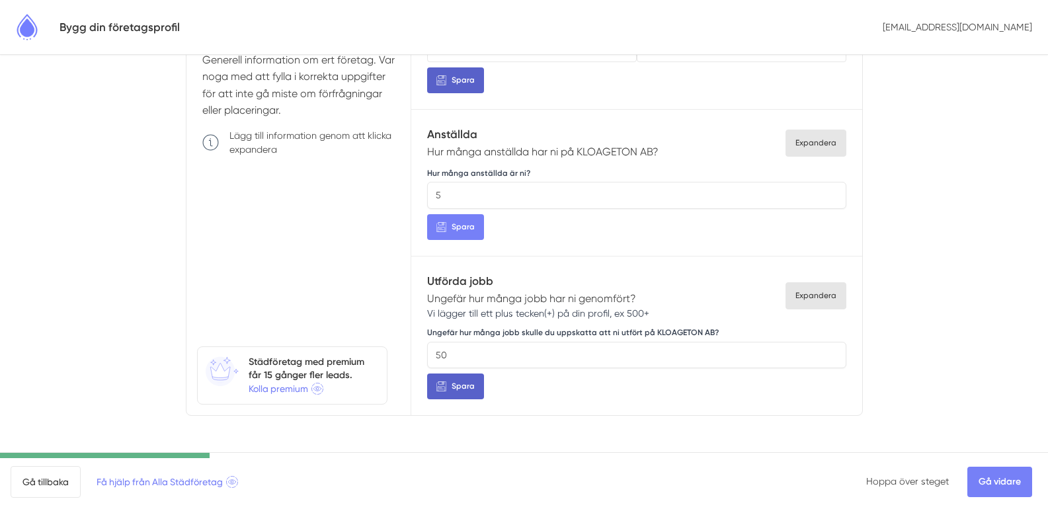
click at [210, 139] on icon at bounding box center [210, 142] width 17 height 17
click at [285, 143] on p "Lägg till information genom att klicka expandera" at bounding box center [312, 142] width 166 height 26
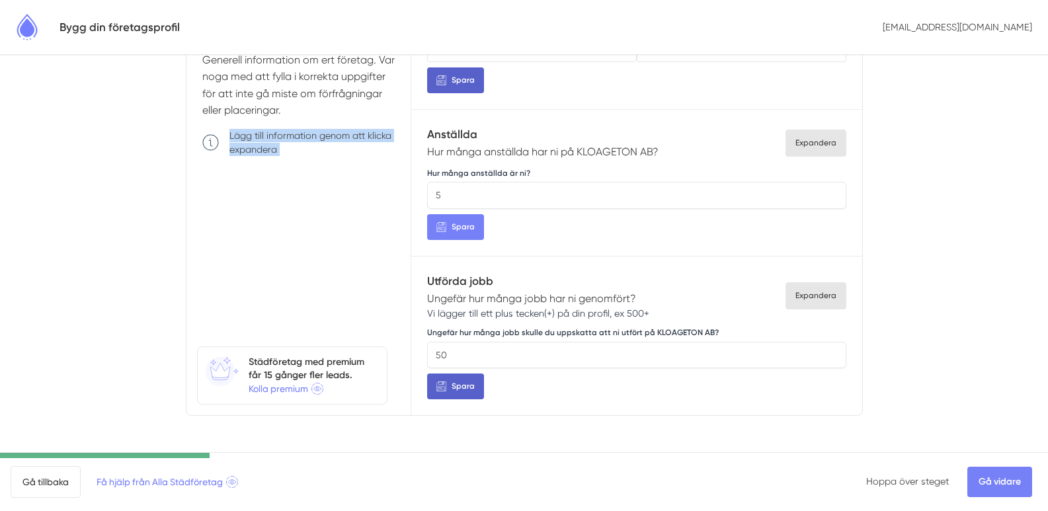
click at [285, 143] on p "Lägg till information genom att klicka expandera" at bounding box center [312, 142] width 166 height 26
click at [302, 196] on div "Företagsinformation Generell information om ert företag. Var noga med att fylla…" at bounding box center [298, 210] width 225 height 410
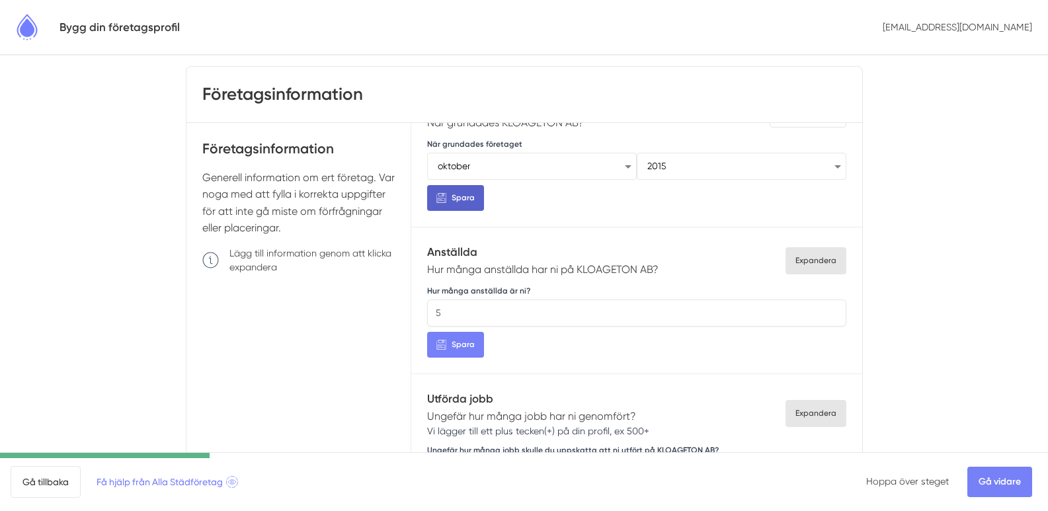
scroll to position [0, 0]
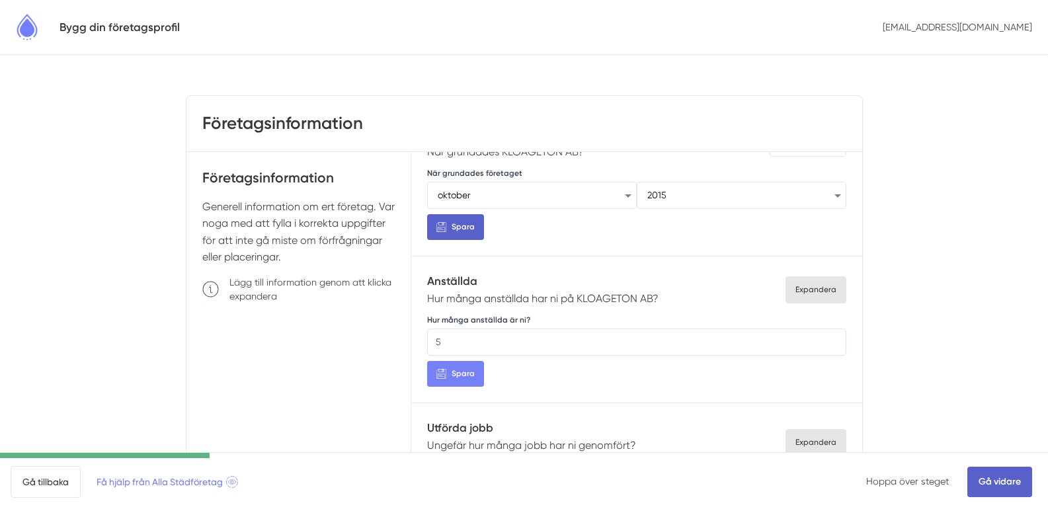
click at [991, 474] on link "Gå vidare" at bounding box center [999, 482] width 65 height 30
